Goal: Information Seeking & Learning: Find specific fact

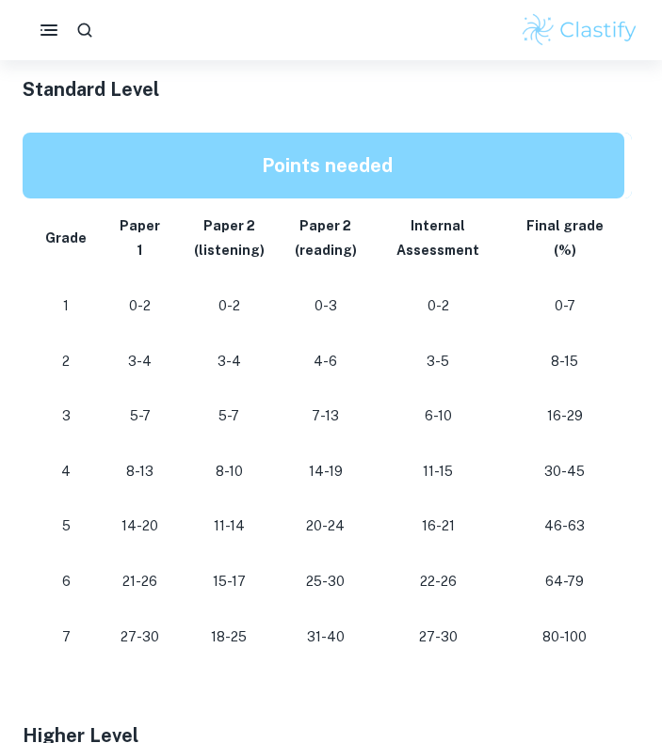
scroll to position [884, 0]
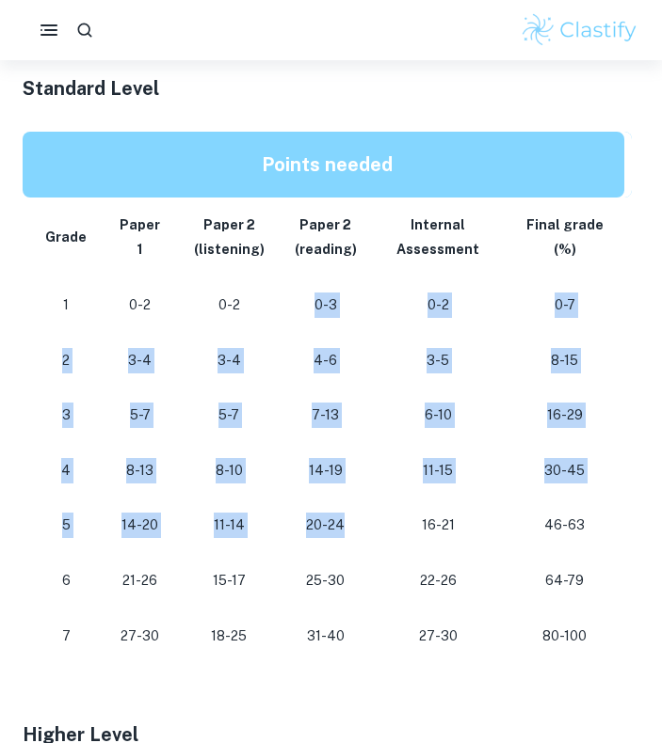
drag, startPoint x: 287, startPoint y: 306, endPoint x: 338, endPoint y: 546, distance: 245.3
click at [338, 546] on tbody "Grade Paper 1 Paper 2 (listening) Paper 2 (reading) Internal Assessment Final g…" at bounding box center [327, 431] width 609 height 466
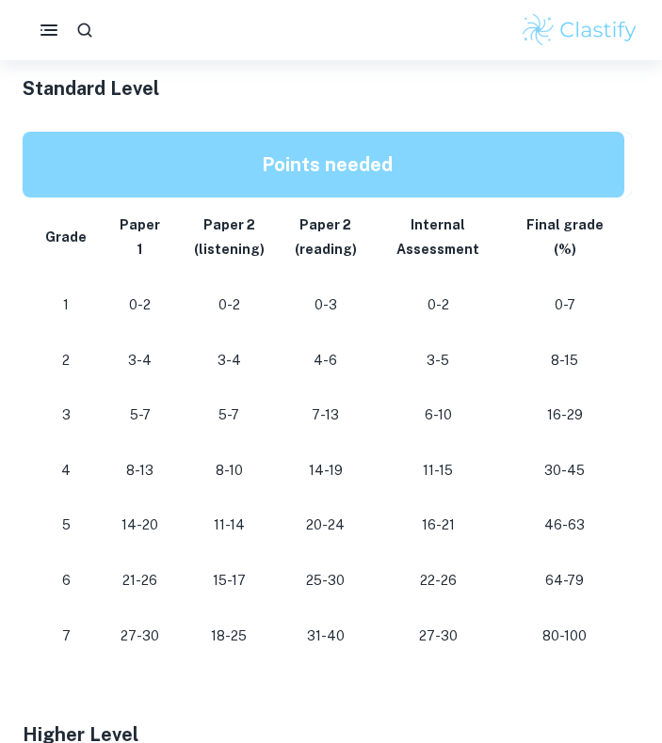
click at [338, 574] on p "25-30" at bounding box center [326, 580] width 62 height 25
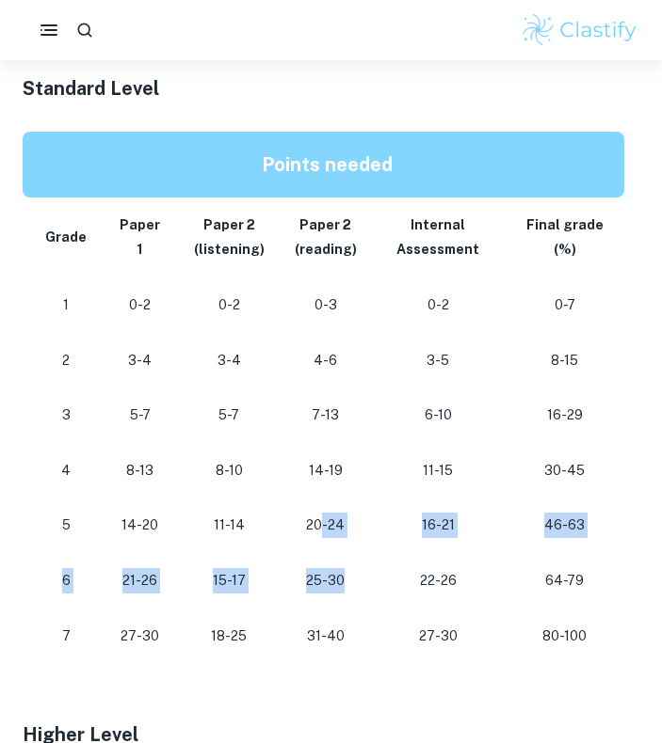
drag, startPoint x: 338, startPoint y: 574, endPoint x: 309, endPoint y: 500, distance: 79.9
click at [309, 500] on tbody "Grade Paper 1 Paper 2 (listening) Paper 2 (reading) Internal Assessment Final g…" at bounding box center [327, 431] width 609 height 466
click at [309, 500] on td "20-24" at bounding box center [325, 526] width 92 height 56
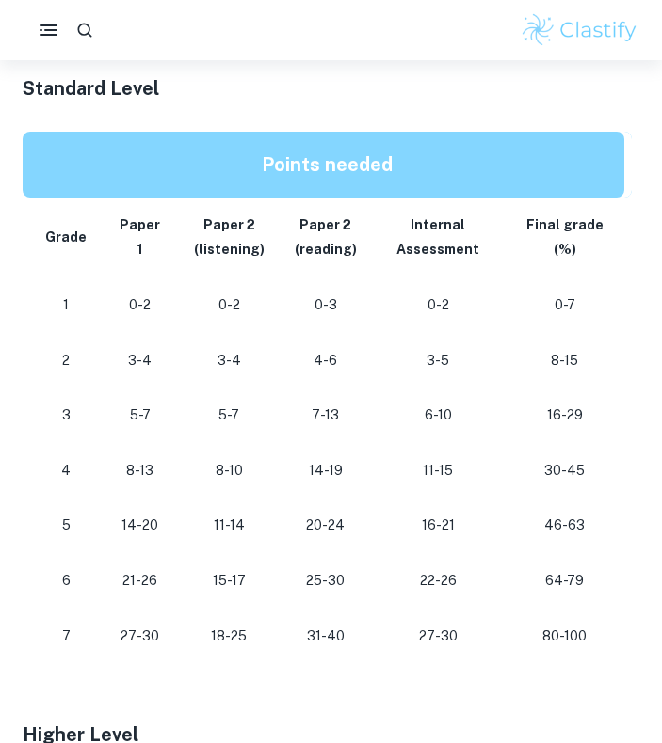
click at [414, 505] on td "16-21" at bounding box center [439, 526] width 134 height 56
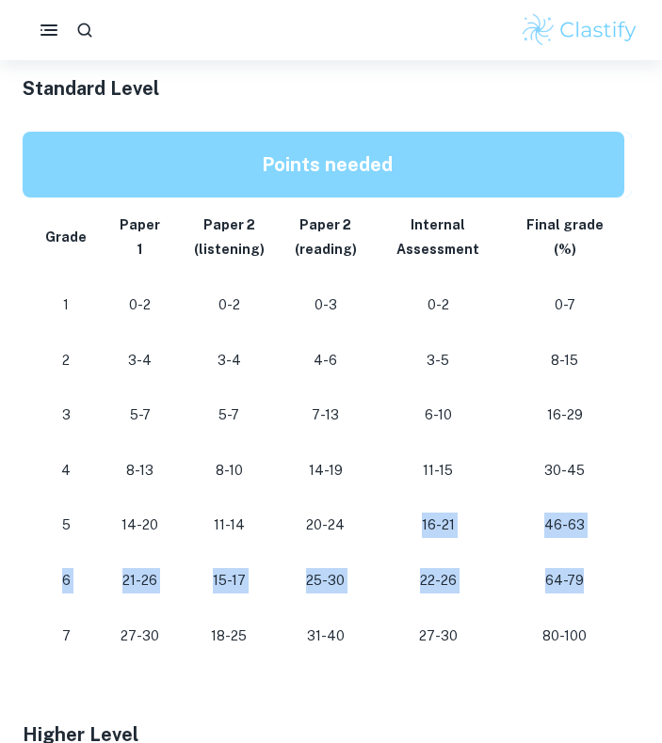
drag, startPoint x: 414, startPoint y: 505, endPoint x: 590, endPoint y: 570, distance: 187.6
click at [590, 570] on tbody "Grade Paper 1 Paper 2 (listening) Paper 2 (reading) Internal Assessment Final g…" at bounding box center [327, 431] width 609 height 466
click at [590, 570] on p "64-79" at bounding box center [563, 580] width 89 height 25
